Goal: Task Accomplishment & Management: Use online tool/utility

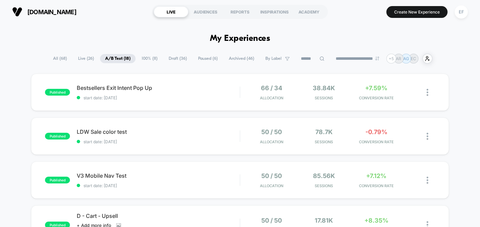
scroll to position [17, 0]
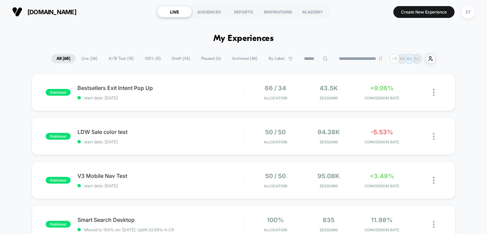
click at [176, 59] on span "Draft ( 36 )" at bounding box center [181, 58] width 28 height 9
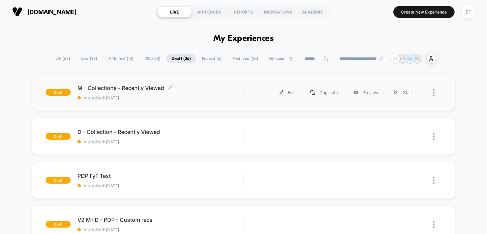
scroll to position [19, 0]
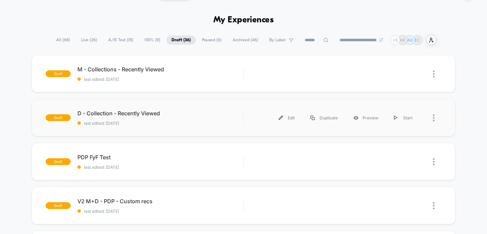
click at [202, 106] on div "draft D - Collection - Recently Viewed last edited: [DATE] Edit Duplicate Previ…" at bounding box center [244, 117] width 424 height 37
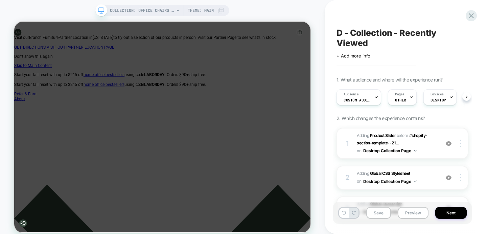
scroll to position [0, 0]
